Goal: Book appointment/travel/reservation

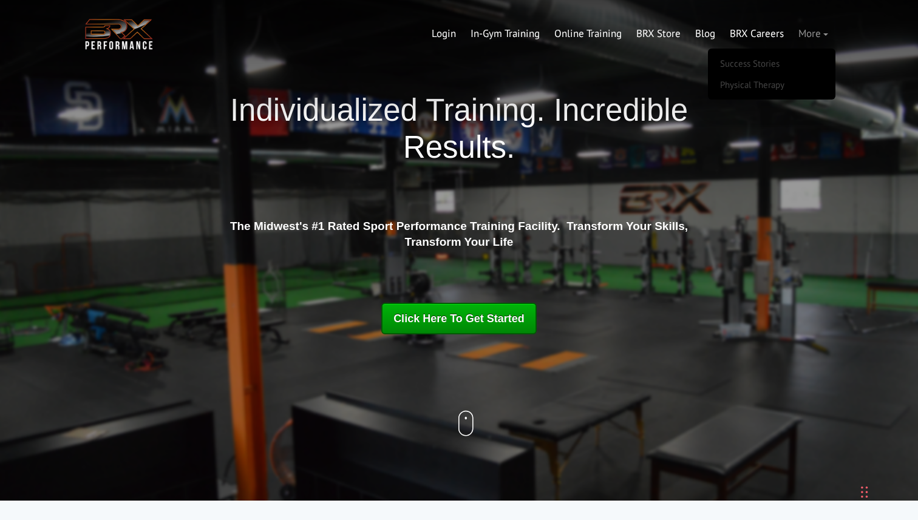
click at [813, 32] on link "More" at bounding box center [813, 33] width 44 height 29
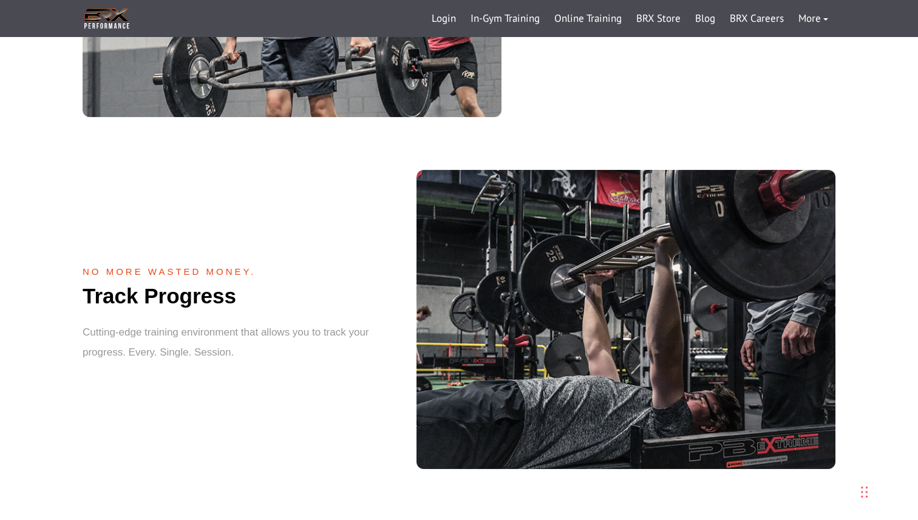
scroll to position [1060, 0]
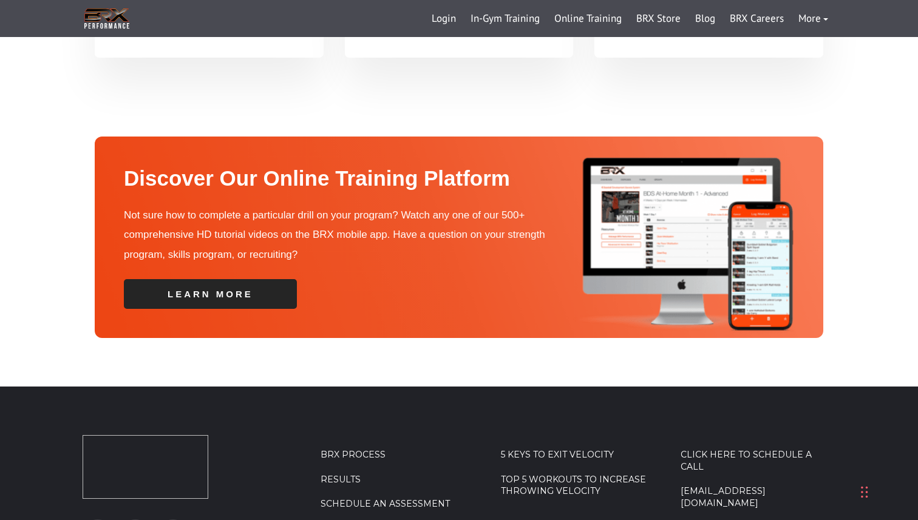
scroll to position [4274, 0]
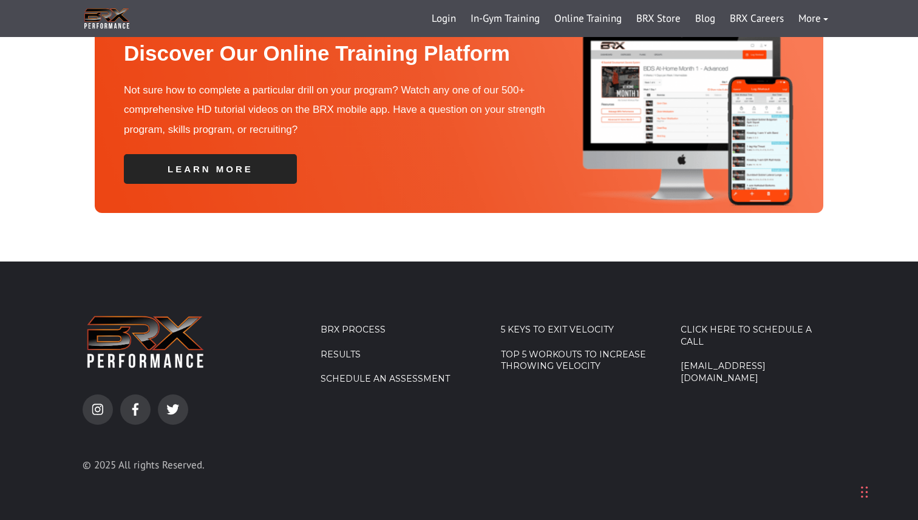
click at [768, 324] on link "Click Here To Schedule A Call" at bounding box center [757, 336] width 155 height 24
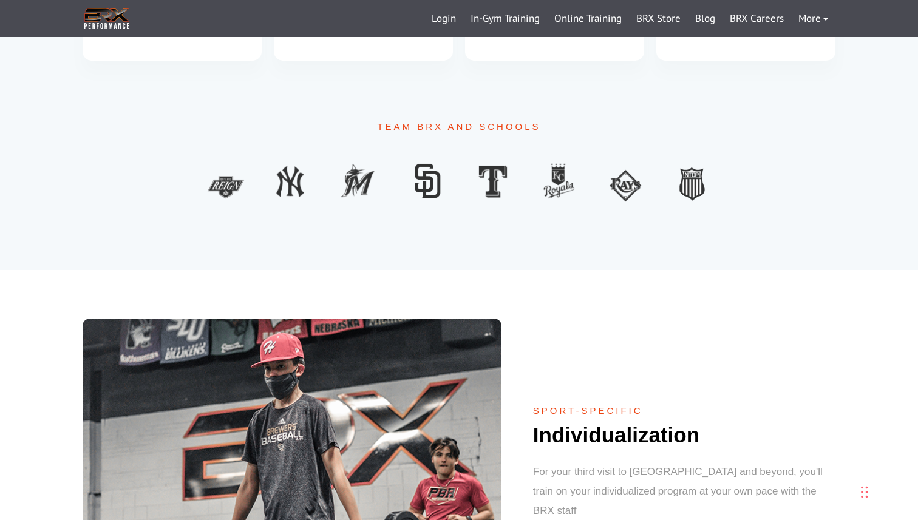
scroll to position [268, 0]
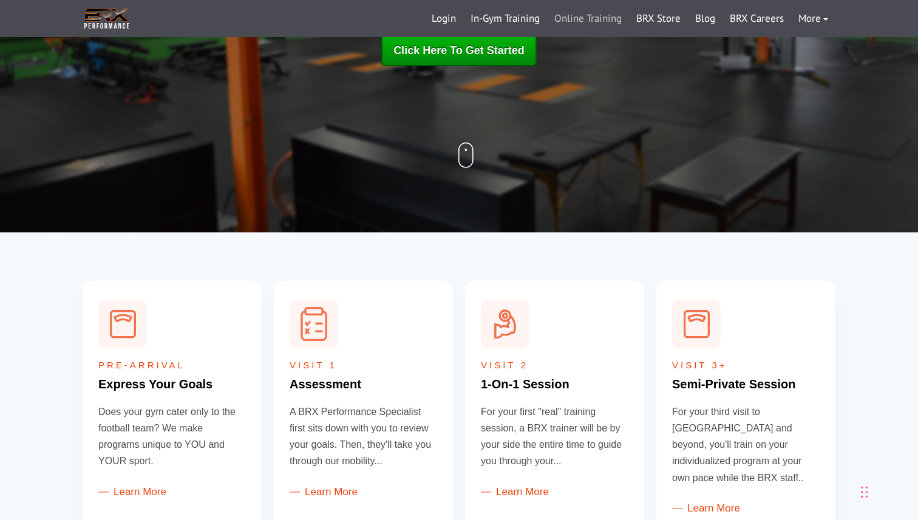
click at [572, 12] on link "Online Training" at bounding box center [588, 18] width 82 height 29
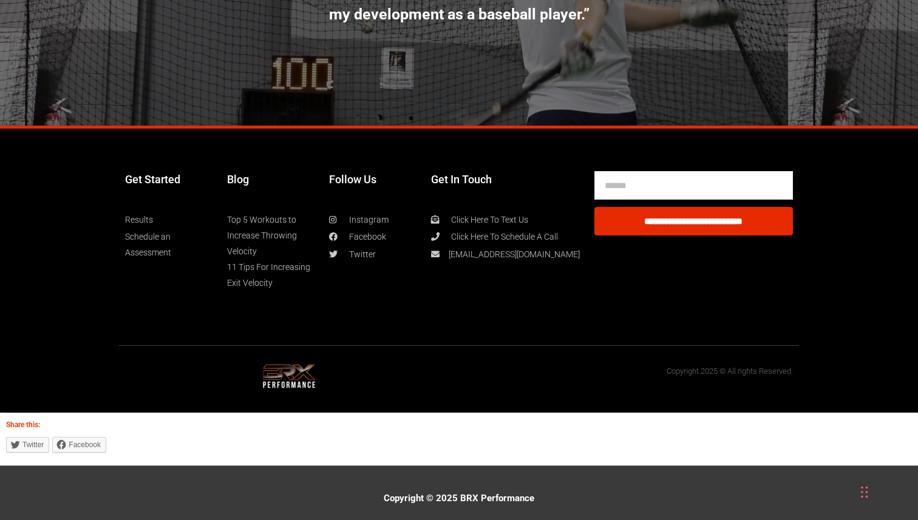
scroll to position [6621, 0]
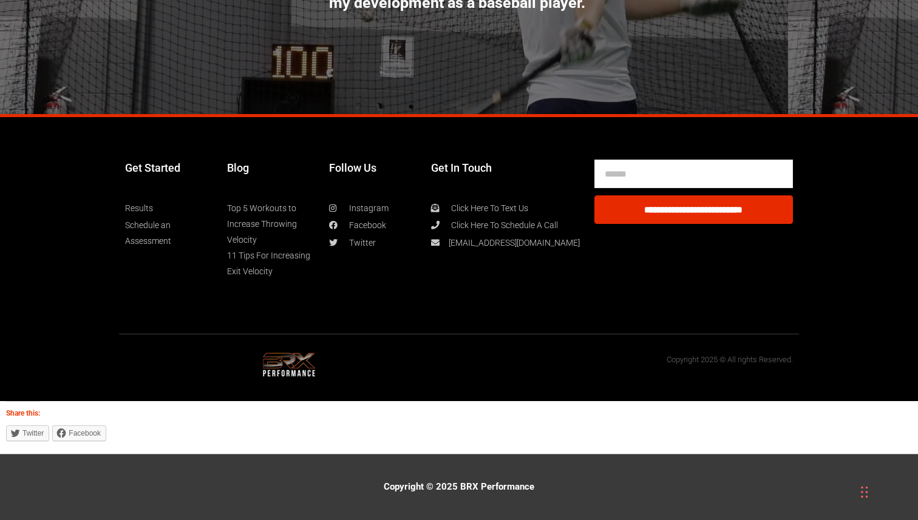
click at [149, 223] on link "Schedule an Assessment" at bounding box center [170, 233] width 90 height 32
click at [164, 225] on link "Schedule an Assessment" at bounding box center [170, 233] width 90 height 32
click at [154, 239] on link "Schedule an Assessment" at bounding box center [170, 233] width 90 height 32
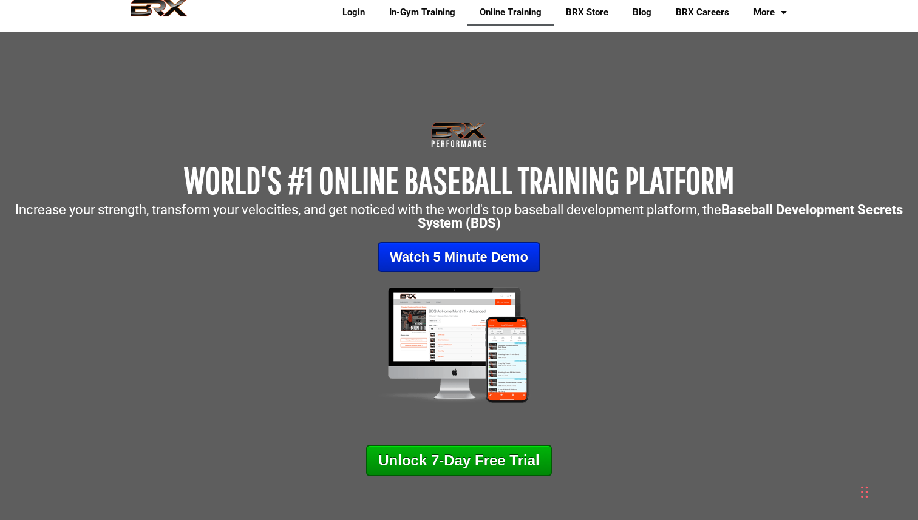
scroll to position [0, 0]
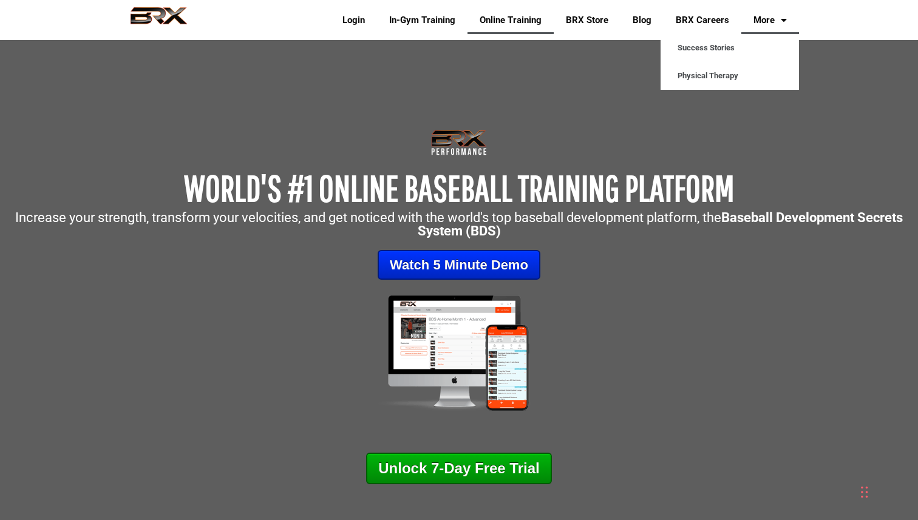
click at [787, 17] on link "More" at bounding box center [770, 20] width 58 height 28
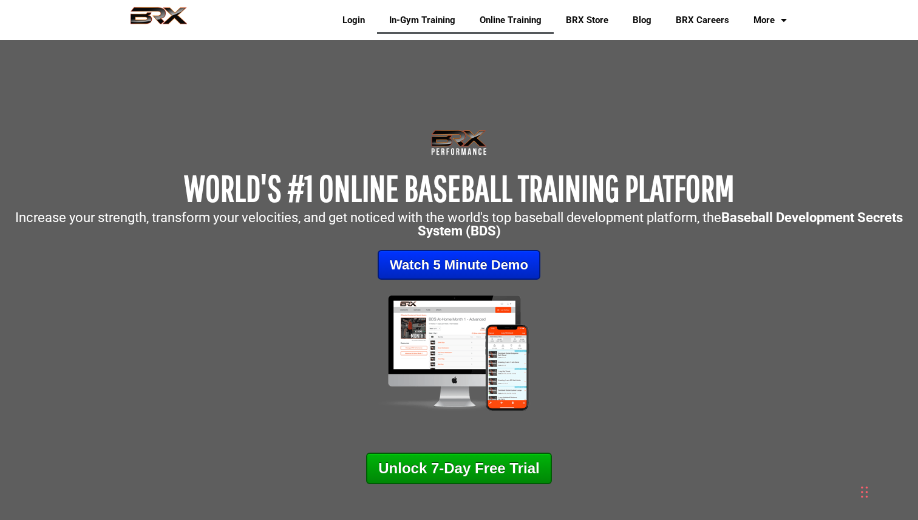
click at [386, 19] on link "In-Gym Training" at bounding box center [422, 20] width 90 height 28
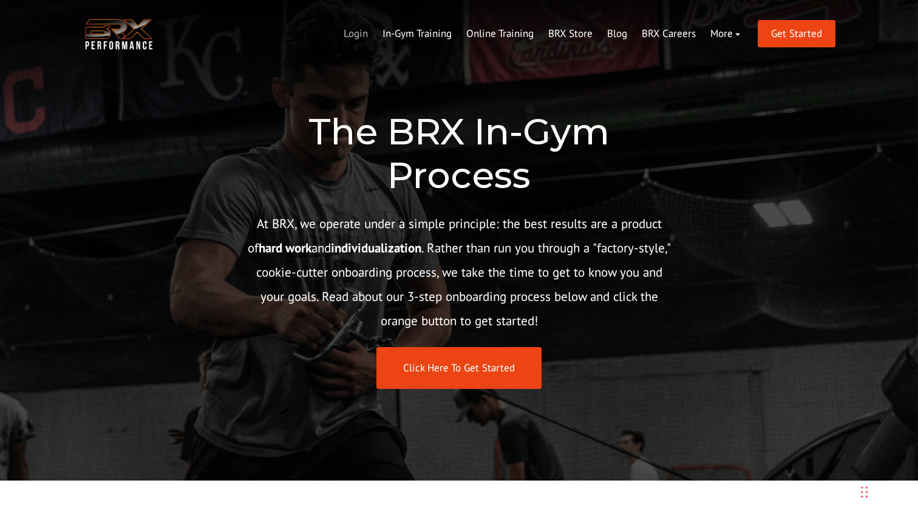
click at [357, 36] on link "Login" at bounding box center [355, 33] width 39 height 29
click at [125, 23] on img at bounding box center [119, 34] width 73 height 37
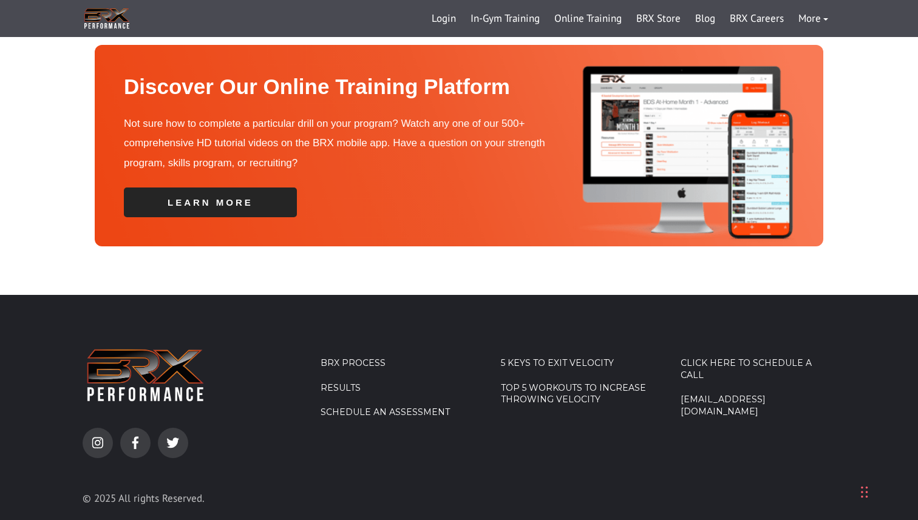
scroll to position [4274, 0]
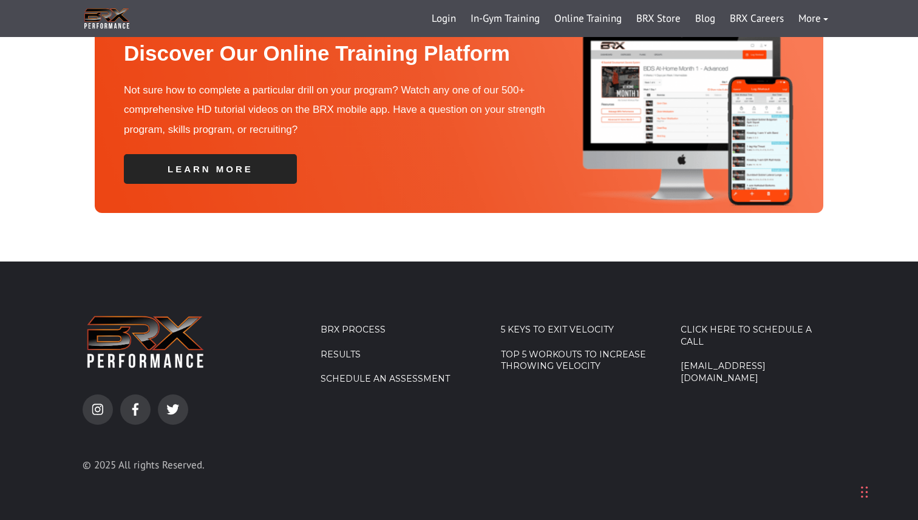
click at [730, 324] on link "Click Here To Schedule A Call" at bounding box center [757, 336] width 155 height 24
